Goal: Information Seeking & Learning: Learn about a topic

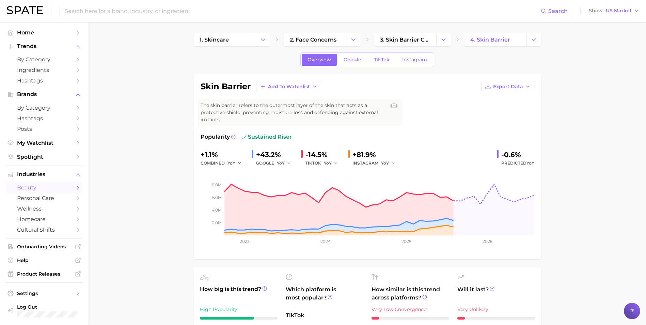
scroll to position [327, 0]
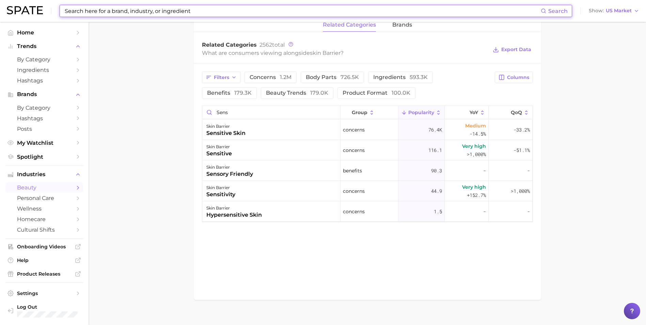
click at [154, 9] on input at bounding box center [302, 11] width 477 height 12
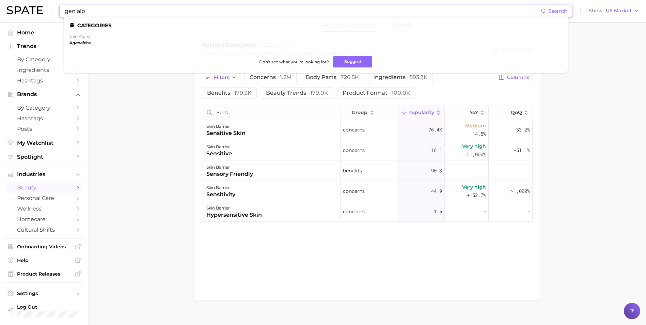
type input "gen alp"
click at [82, 36] on link "gen alpha" at bounding box center [80, 36] width 21 height 5
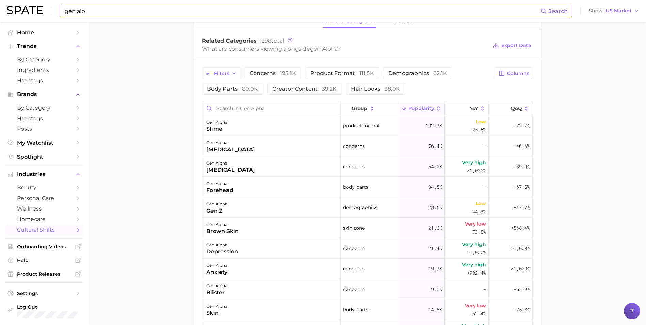
scroll to position [339, 0]
click at [309, 103] on input "Search in gen alpha" at bounding box center [271, 107] width 138 height 13
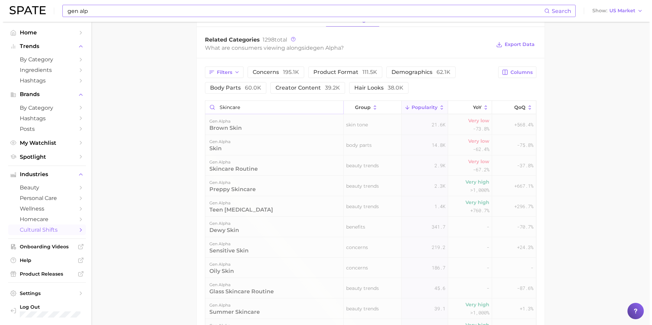
scroll to position [336, 0]
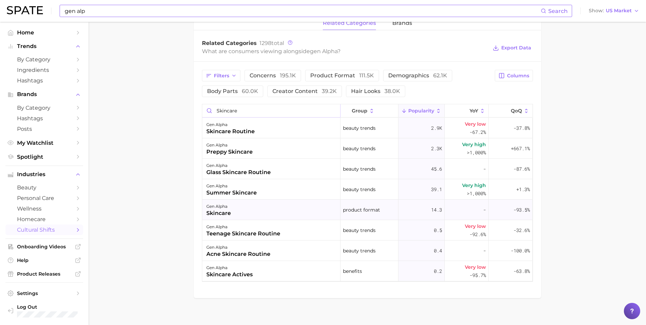
type input "skincare"
click at [224, 202] on div "gen alpha" at bounding box center [218, 206] width 25 height 8
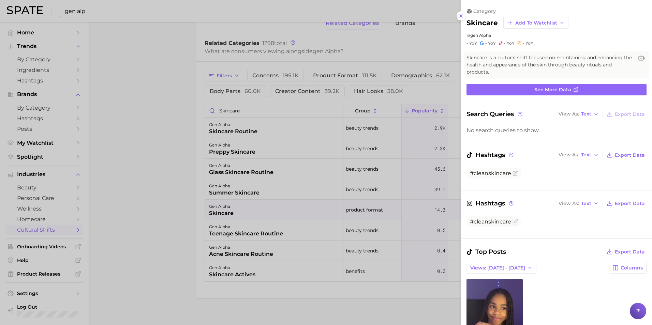
scroll to position [0, 0]
click at [561, 94] on link "See more data" at bounding box center [556, 90] width 180 height 12
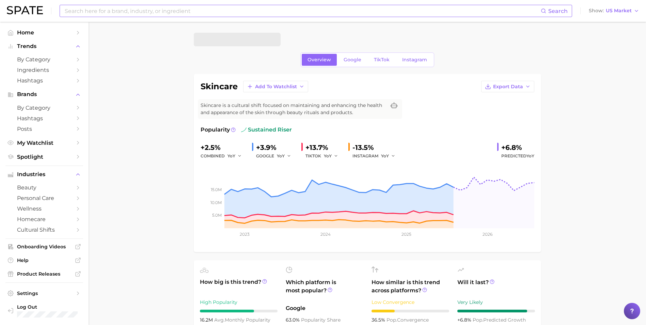
drag, startPoint x: 246, startPoint y: 205, endPoint x: 160, endPoint y: 217, distance: 86.3
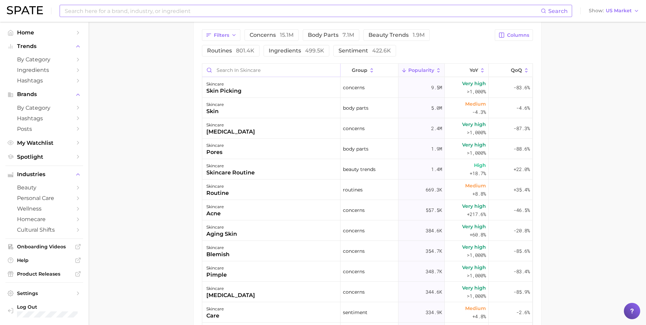
click at [250, 74] on input "Search in skincare" at bounding box center [271, 70] width 138 height 13
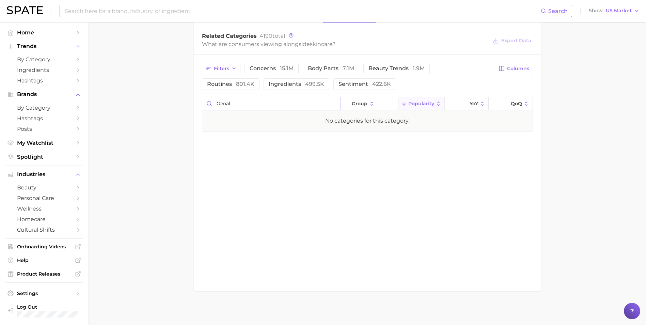
scroll to position [329, 0]
type input "g"
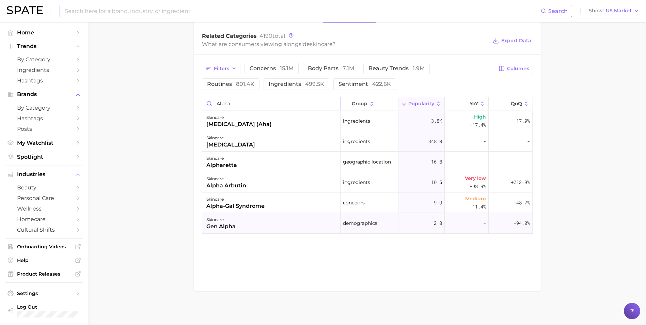
type input "alpha"
click at [277, 216] on div "skincare gen alpha" at bounding box center [271, 223] width 138 height 20
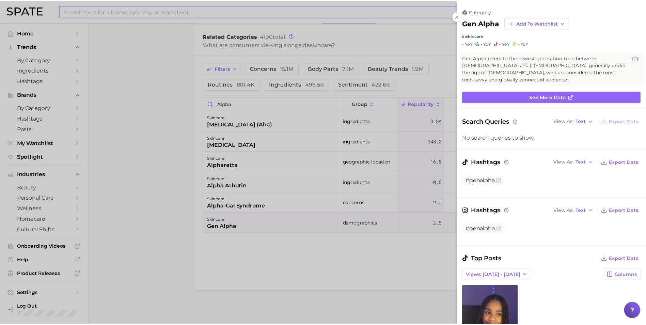
scroll to position [0, 0]
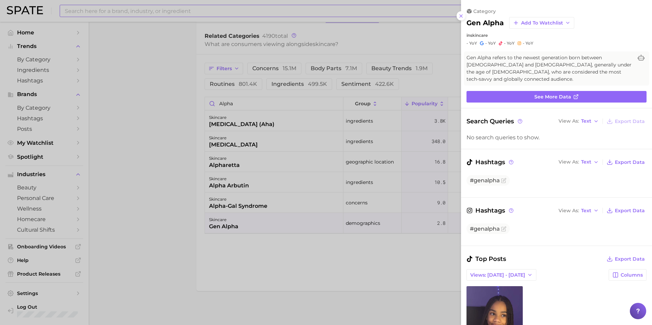
click at [172, 119] on div at bounding box center [326, 162] width 652 height 325
